Goal: Check status: Check status

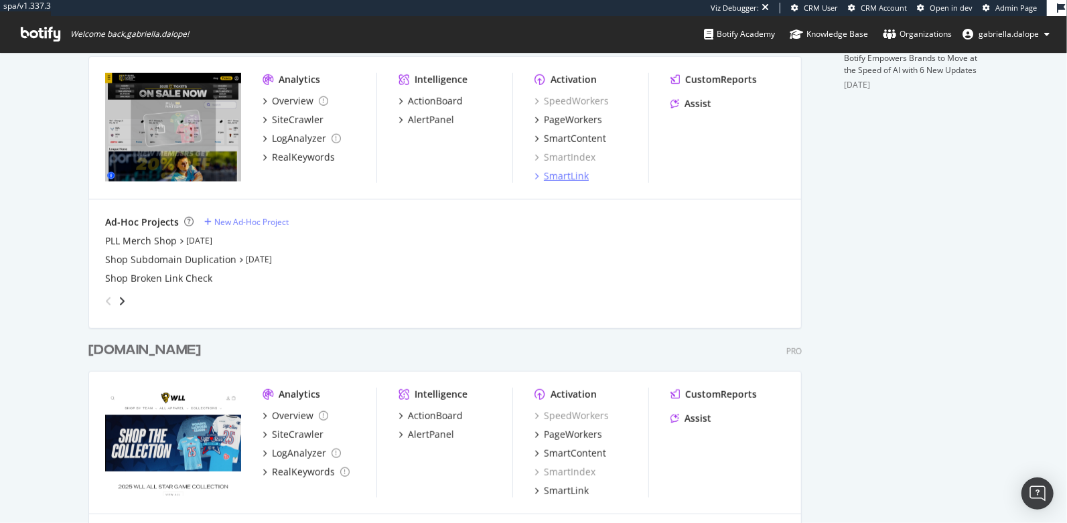
scroll to position [557, 0]
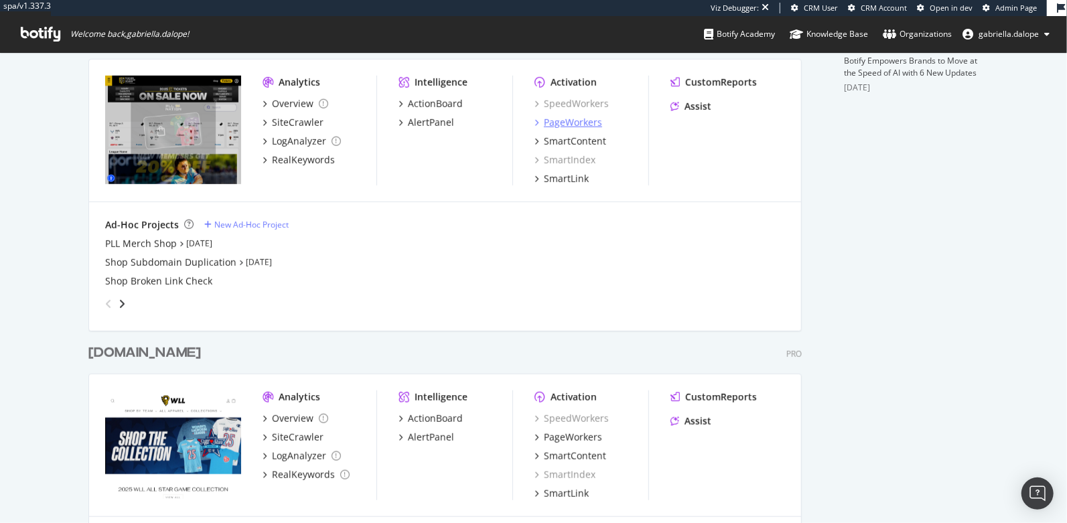
click at [567, 121] on div "PageWorkers" at bounding box center [573, 122] width 58 height 13
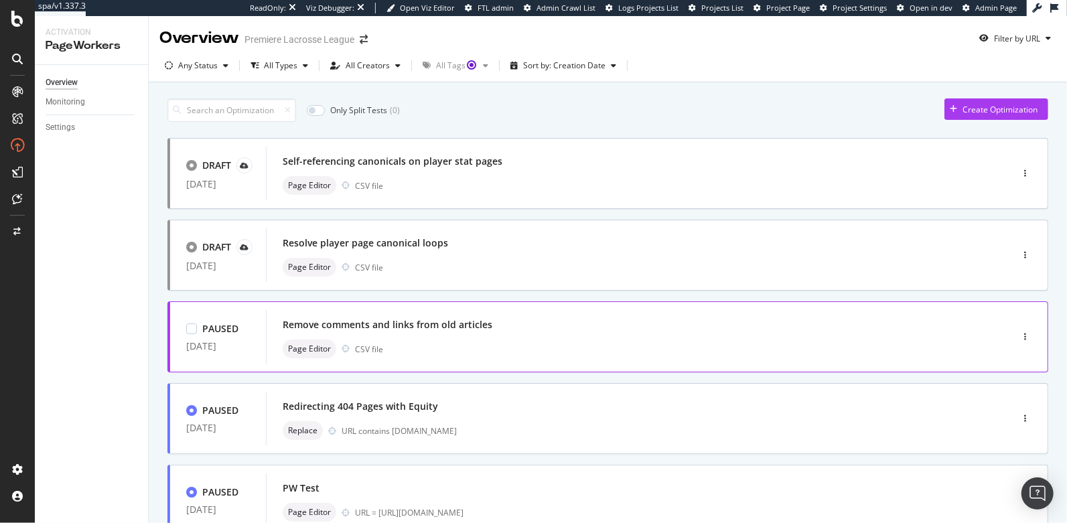
click at [662, 327] on div "Remove comments and links from old articles" at bounding box center [619, 324] width 672 height 19
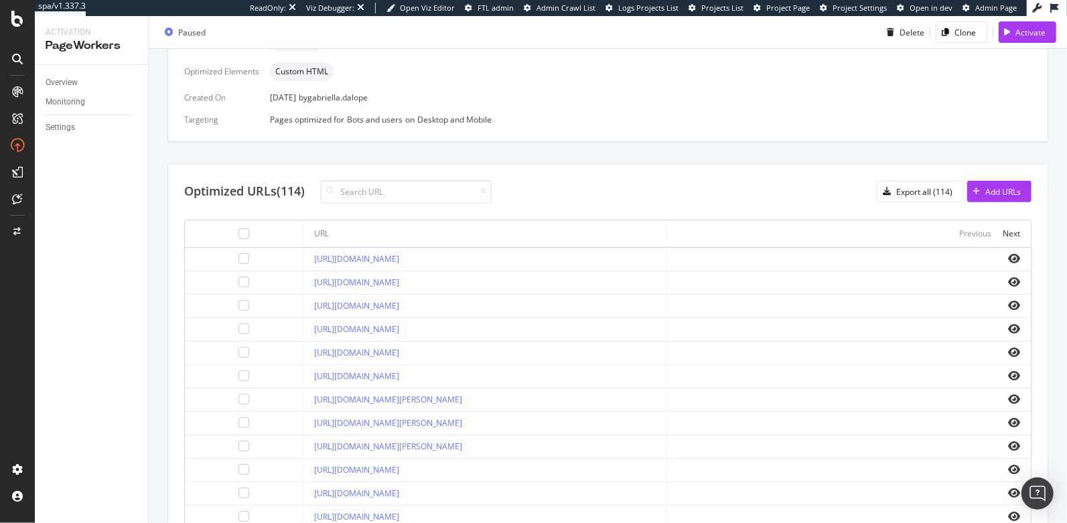
scroll to position [372, 0]
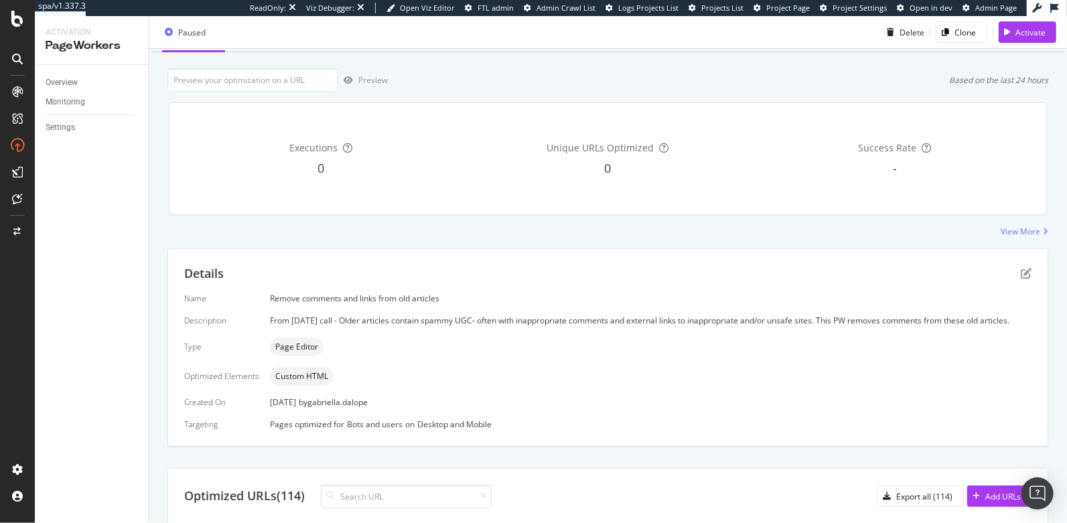
scroll to position [61, 0]
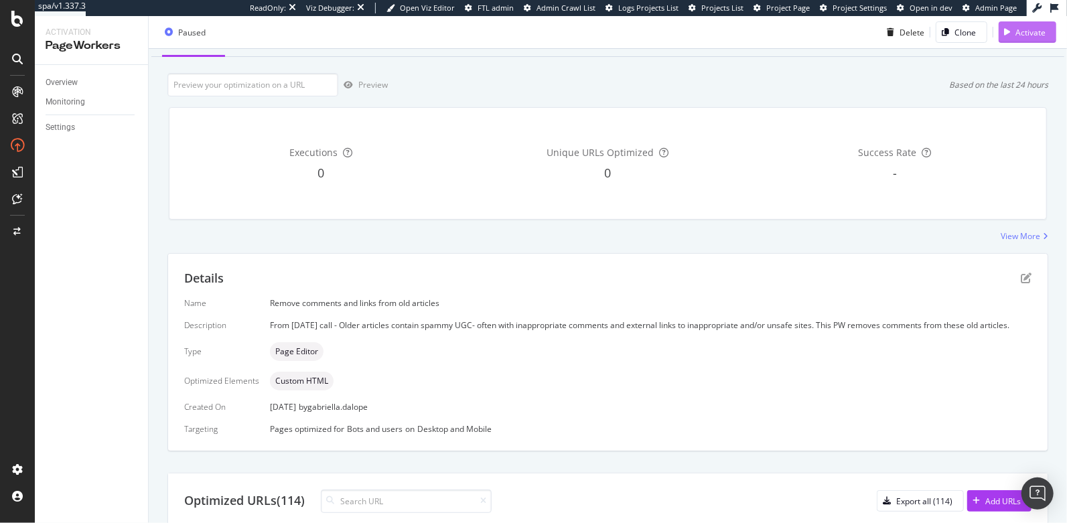
click at [1032, 34] on div "Activate" at bounding box center [1030, 31] width 30 height 11
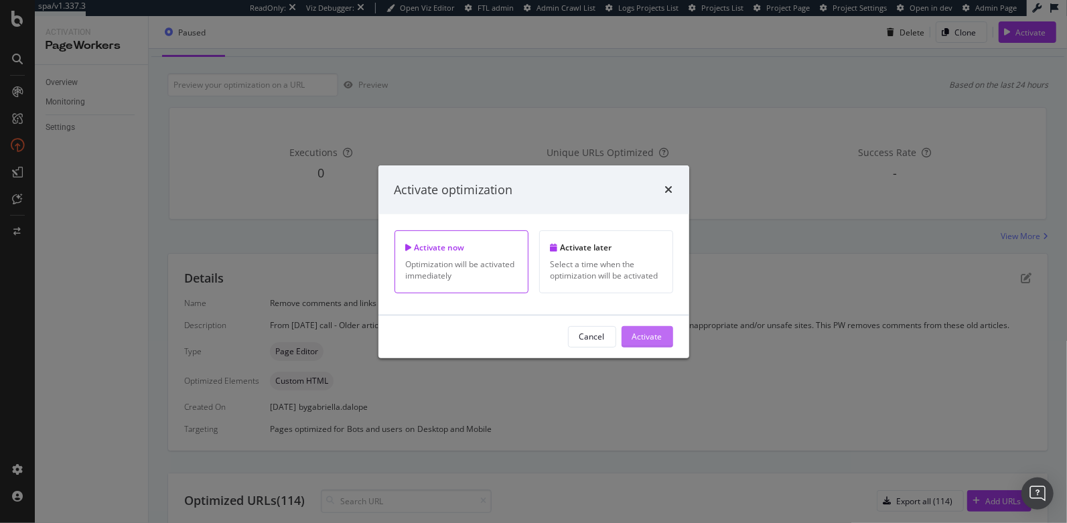
click at [660, 344] on div "Activate" at bounding box center [647, 337] width 30 height 20
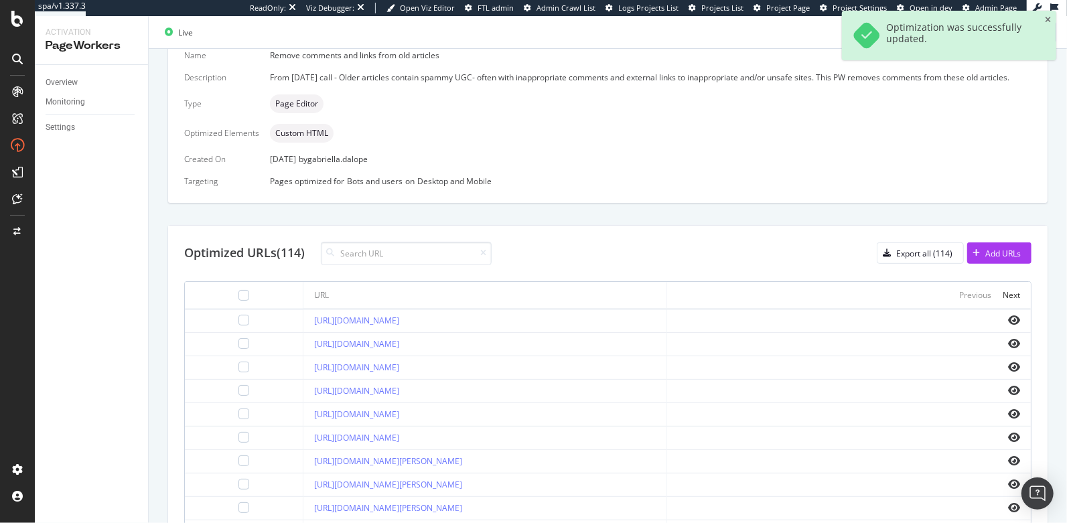
scroll to position [312, 0]
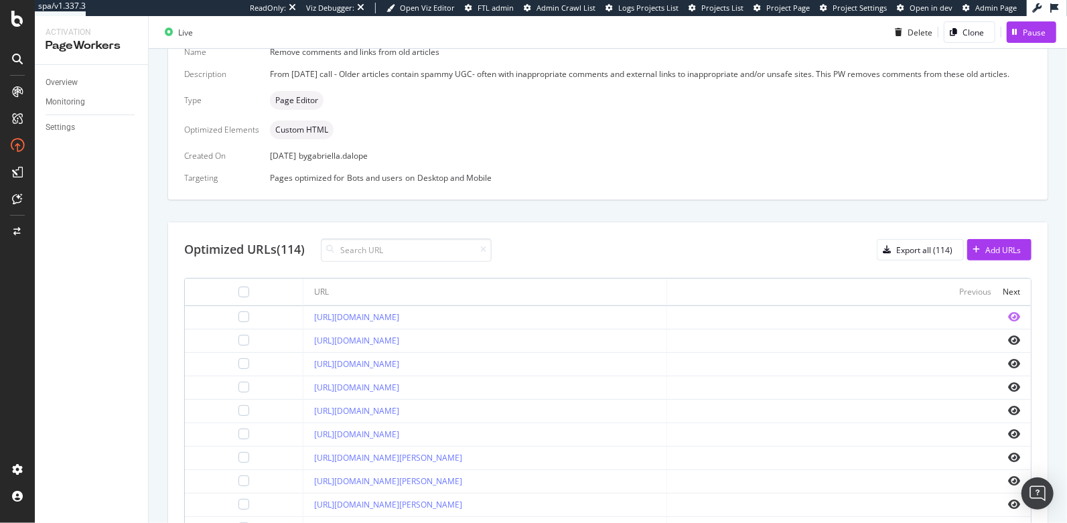
click at [1008, 313] on icon "eye" at bounding box center [1014, 316] width 12 height 11
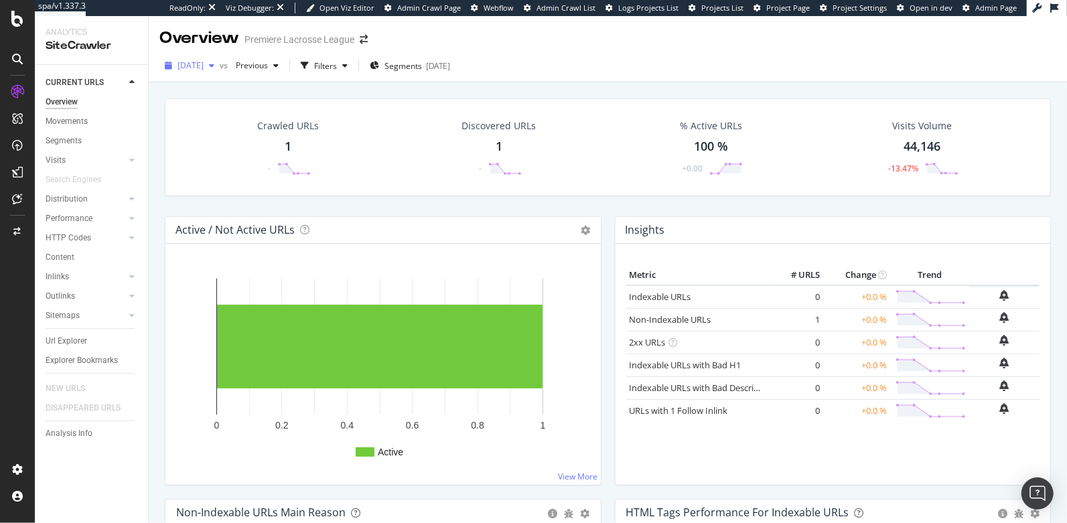
click at [190, 66] on span "2025 Aug. 22nd" at bounding box center [190, 65] width 26 height 11
click at [603, 77] on div "2025 Aug. 22nd vs Previous Filters Segments 2025-07-17" at bounding box center [608, 68] width 918 height 27
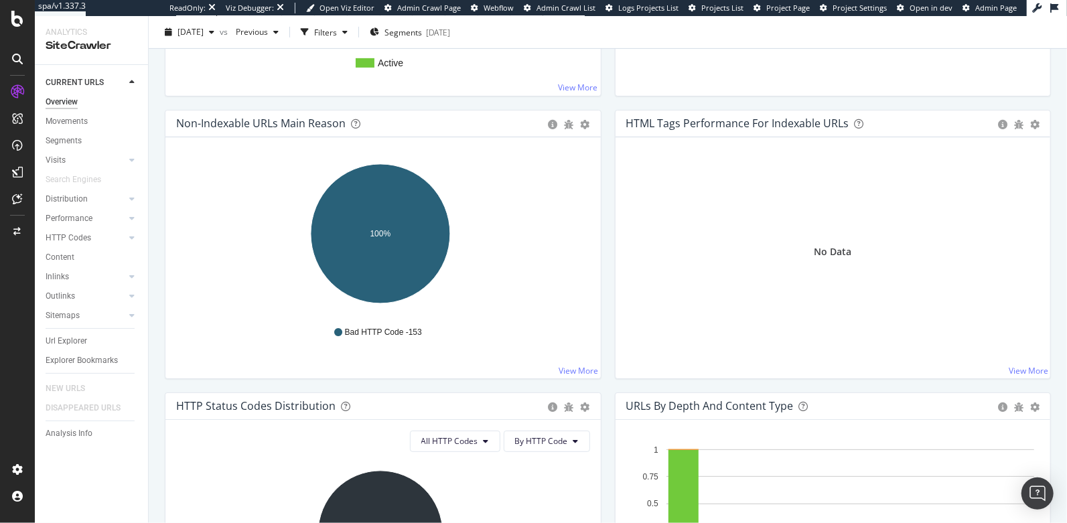
scroll to position [380, 0]
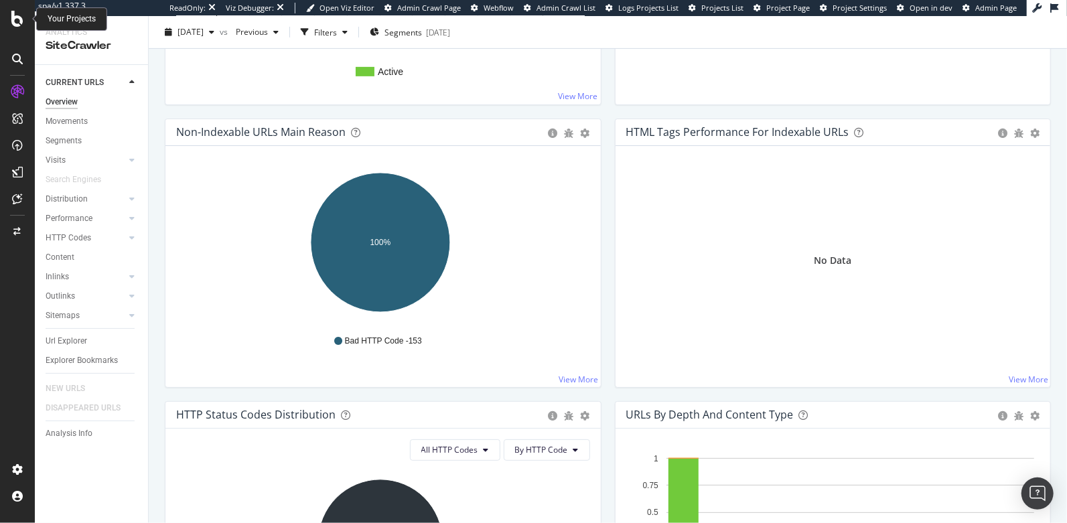
click at [14, 18] on icon at bounding box center [17, 19] width 12 height 16
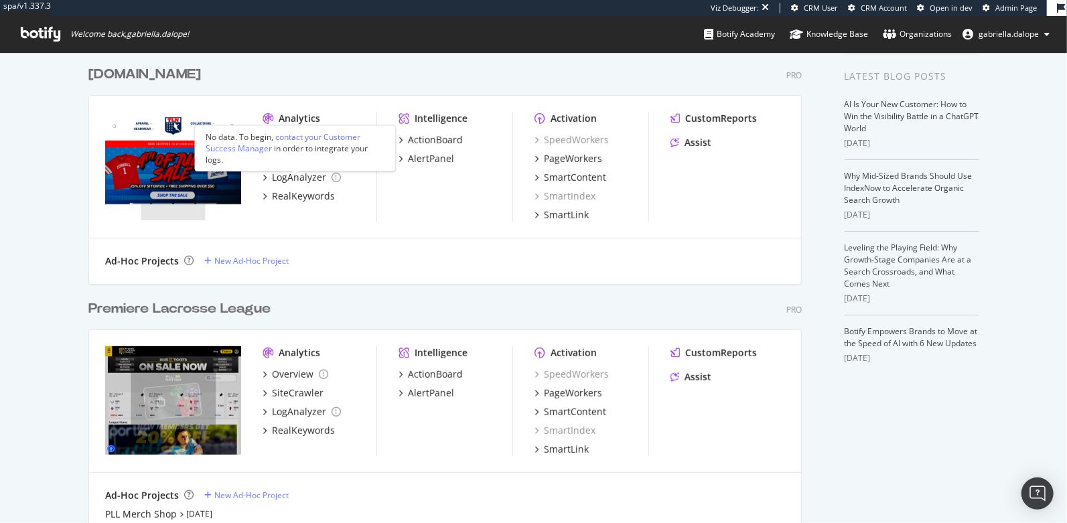
scroll to position [279, 0]
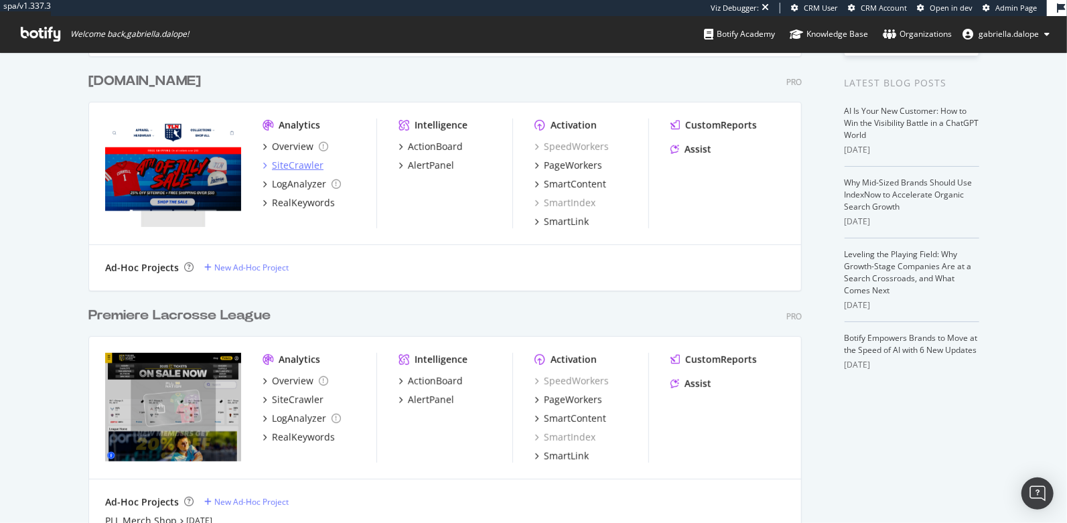
click at [274, 159] on div "SiteCrawler" at bounding box center [298, 165] width 52 height 13
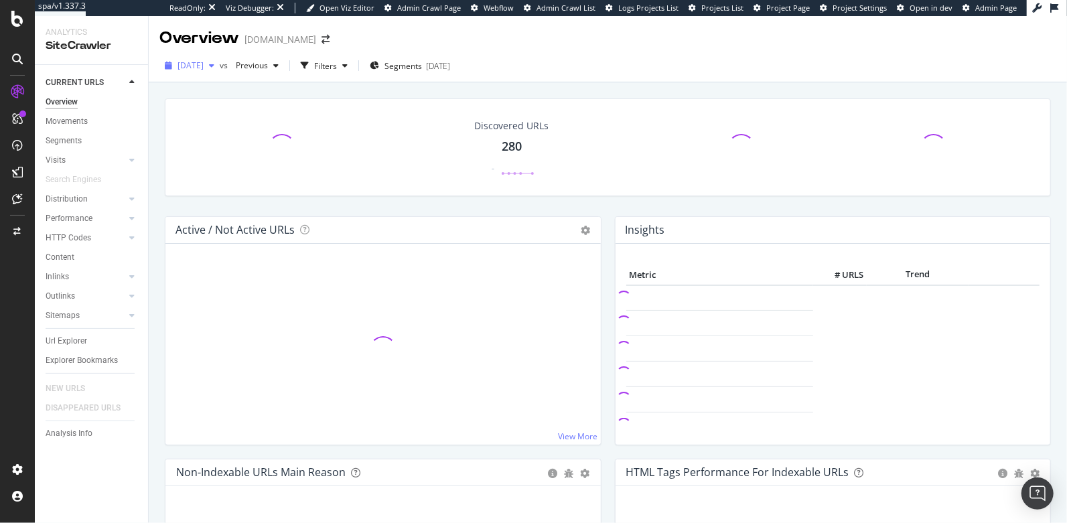
click at [204, 64] on span "2025 Aug. 22nd" at bounding box center [190, 65] width 26 height 11
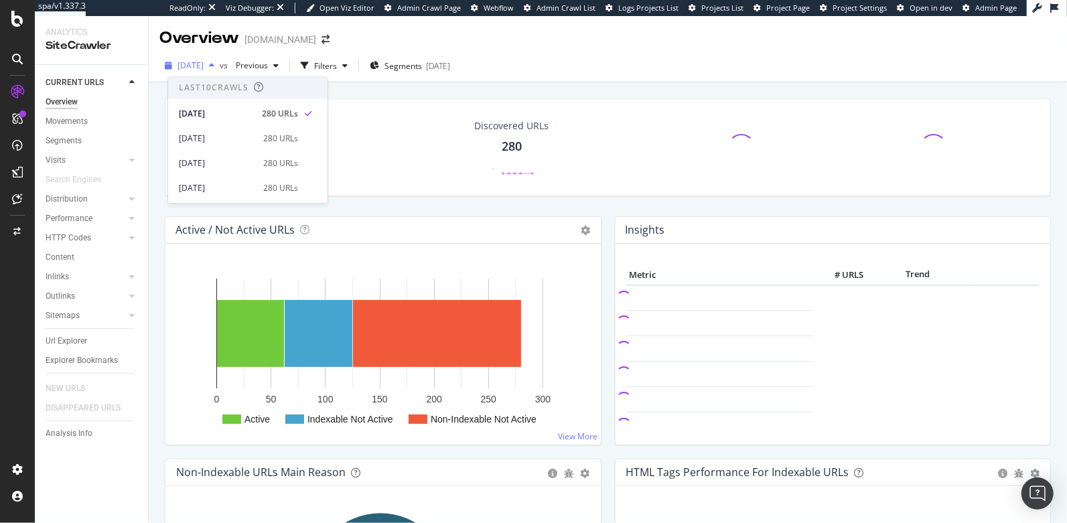
click at [204, 64] on span "2025 Aug. 22nd" at bounding box center [190, 65] width 26 height 11
